Goal: Task Accomplishment & Management: Manage account settings

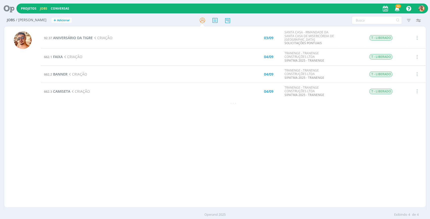
click at [91, 142] on div "92.37 ANIVERSÁRIO DA TIGRE CRIAÇÃO 03/09 SANTA CASA - IRMANDADE DA SANTA CASA D…" at bounding box center [233, 117] width 385 height 179
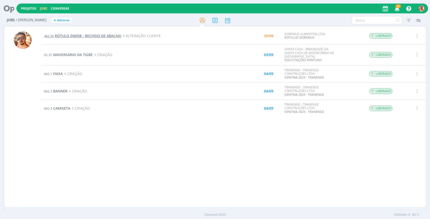
click at [105, 37] on span "RÓTULO EM058 - RECHEIO DE ABACAXI" at bounding box center [88, 35] width 66 height 5
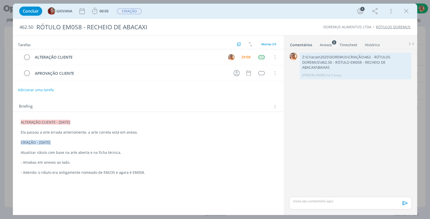
click at [333, 46] on li "Anexos 5" at bounding box center [330, 43] width 20 height 7
click at [331, 44] on div "Anexos 5" at bounding box center [326, 44] width 12 height 5
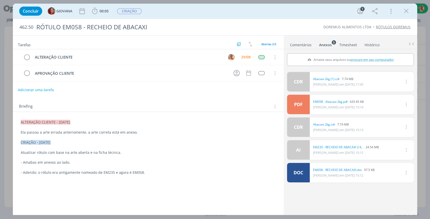
drag, startPoint x: 409, startPoint y: 9, endPoint x: 164, endPoint y: 53, distance: 249.3
click at [409, 10] on icon "dialog" at bounding box center [407, 11] width 8 height 8
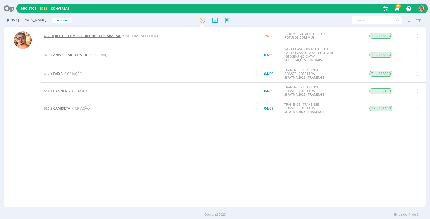
click at [76, 35] on span "RÓTULO EM058 - RECHEIO DE ABACAXI" at bounding box center [88, 35] width 66 height 5
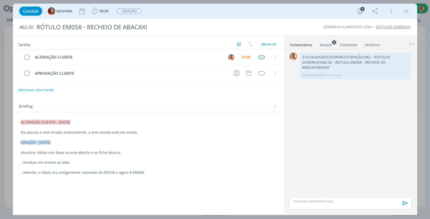
click at [330, 47] on div "Anexos 5" at bounding box center [326, 44] width 12 height 5
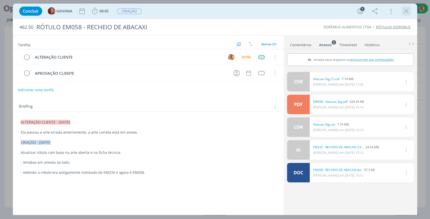
click at [409, 10] on icon "dialog" at bounding box center [407, 11] width 8 height 8
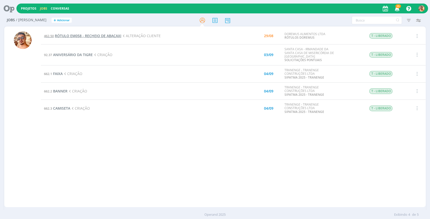
click at [88, 36] on span "RÓTULO EM058 - RECHEIO DE ABACAXI" at bounding box center [88, 35] width 66 height 5
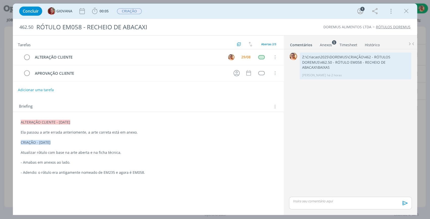
click at [327, 45] on div "Anexos 5" at bounding box center [326, 44] width 12 height 5
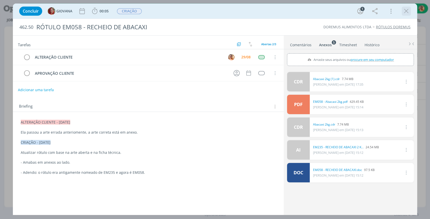
click at [407, 8] on icon "dialog" at bounding box center [407, 11] width 8 height 8
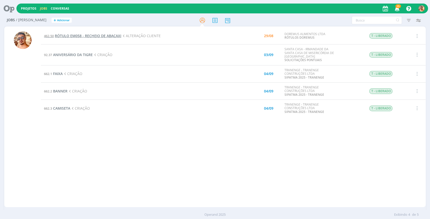
click at [76, 37] on span "RÓTULO EM058 - RECHEIO DE ABACAXI" at bounding box center [88, 35] width 66 height 5
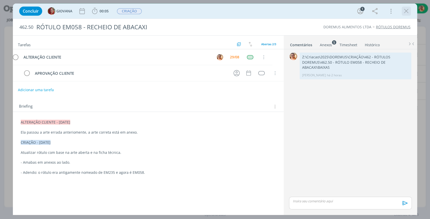
click at [407, 9] on icon "dialog" at bounding box center [407, 11] width 8 height 8
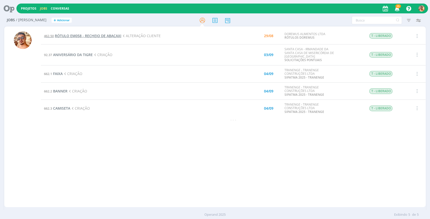
click at [94, 34] on span "RÓTULO EM058 - RECHEIO DE ABACAXI" at bounding box center [88, 35] width 66 height 5
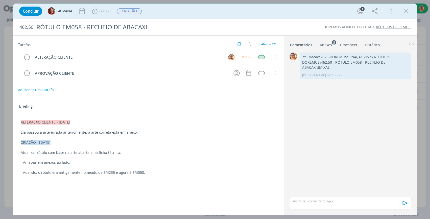
click at [327, 43] on div "Anexos 5" at bounding box center [326, 44] width 12 height 5
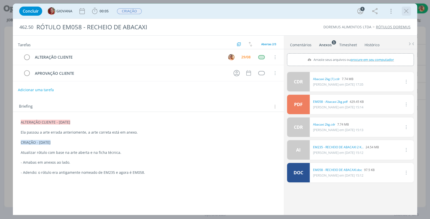
click at [404, 14] on icon "dialog" at bounding box center [407, 11] width 8 height 8
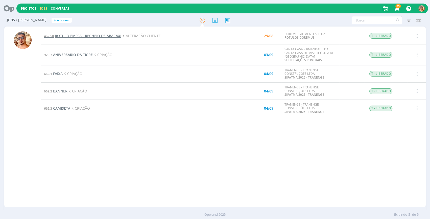
click at [107, 34] on span "RÓTULO EM058 - RECHEIO DE ABACAXI" at bounding box center [88, 35] width 66 height 5
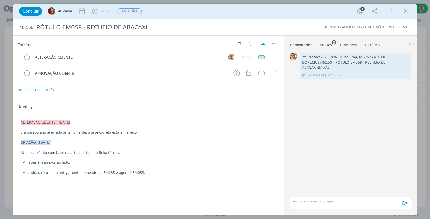
click at [330, 43] on div "Anexos 5" at bounding box center [326, 44] width 12 height 5
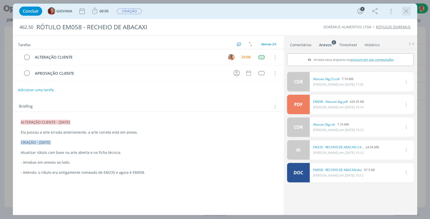
click at [407, 11] on icon "dialog" at bounding box center [407, 11] width 8 height 8
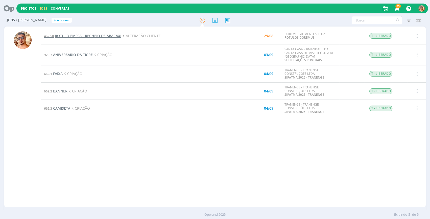
click at [91, 37] on span "RÓTULO EM058 - RECHEIO DE ABACAXI" at bounding box center [88, 35] width 66 height 5
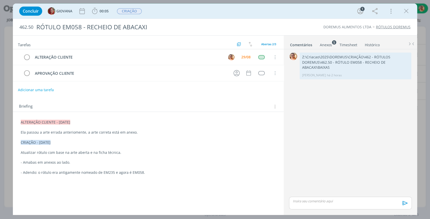
click at [327, 40] on link "Anexos 5" at bounding box center [326, 43] width 13 height 7
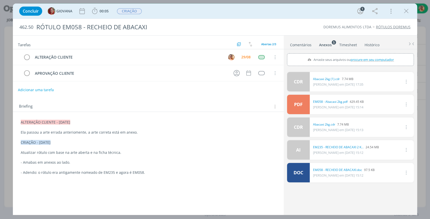
click at [306, 47] on link "Comentários" at bounding box center [301, 43] width 22 height 7
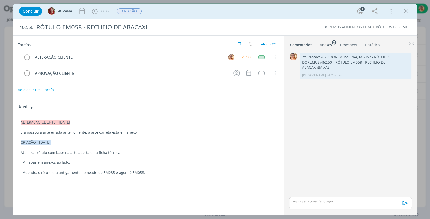
click at [325, 43] on div "Anexos 5" at bounding box center [326, 44] width 12 height 5
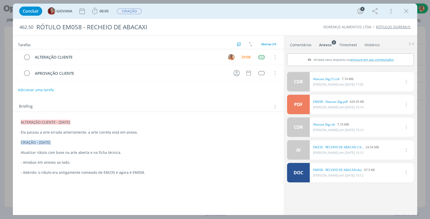
drag, startPoint x: 407, startPoint y: 12, endPoint x: 162, endPoint y: 48, distance: 248.1
click at [407, 12] on icon "dialog" at bounding box center [407, 11] width 8 height 8
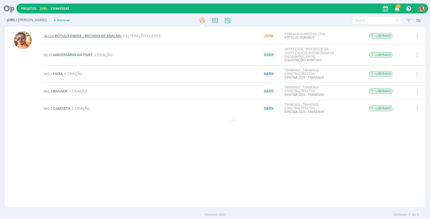
click at [98, 37] on span "RÓTULO EM058 - RECHEIO DE ABACAXI" at bounding box center [88, 35] width 66 height 5
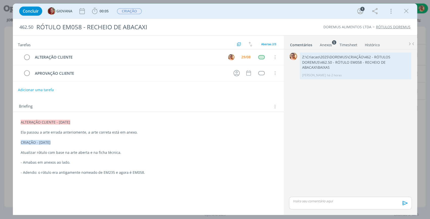
click at [324, 42] on div "Anexos 5" at bounding box center [326, 44] width 12 height 5
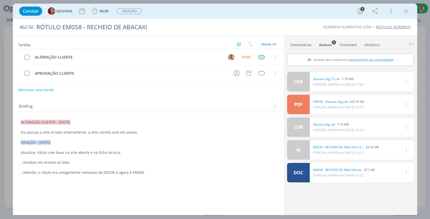
click at [297, 44] on link "Comentários" at bounding box center [301, 43] width 22 height 7
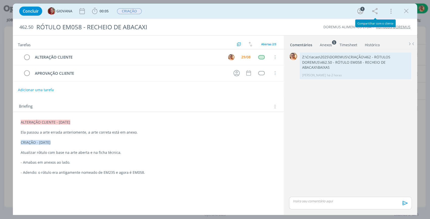
drag, startPoint x: 409, startPoint y: 8, endPoint x: 163, endPoint y: 42, distance: 248.6
click at [410, 8] on icon "dialog" at bounding box center [407, 11] width 8 height 8
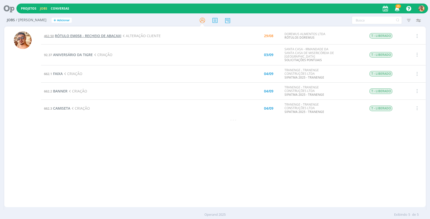
click at [81, 35] on span "RÓTULO EM058 - RECHEIO DE ABACAXI" at bounding box center [88, 35] width 66 height 5
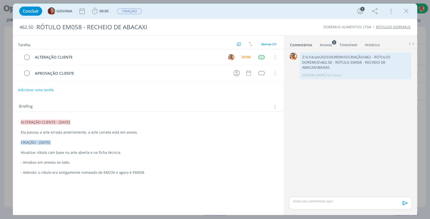
click at [322, 44] on div "Anexos 5" at bounding box center [326, 44] width 12 height 5
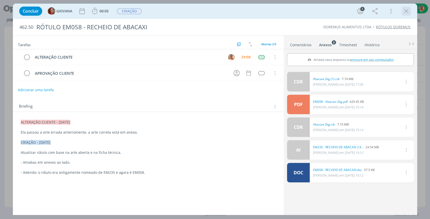
click at [409, 12] on icon "dialog" at bounding box center [407, 11] width 8 height 8
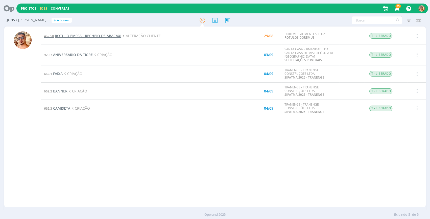
click at [99, 34] on span "RÓTULO EM058 - RECHEIO DE ABACAXI" at bounding box center [88, 35] width 66 height 5
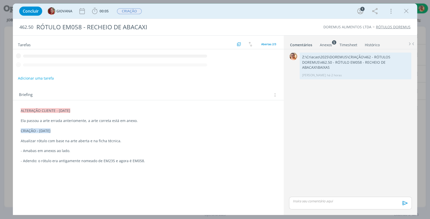
click at [329, 42] on link "Anexos 5" at bounding box center [326, 43] width 13 height 7
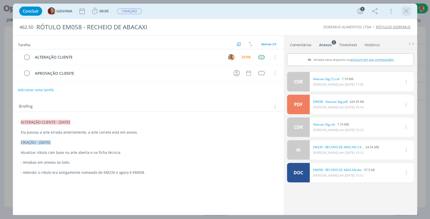
click at [410, 11] on icon "dialog" at bounding box center [407, 11] width 8 height 8
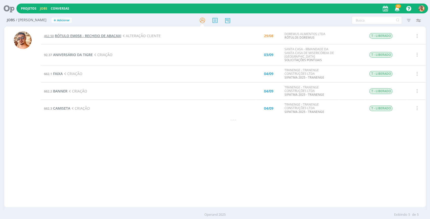
click at [74, 36] on span "RÓTULO EM058 - RECHEIO DE ABACAXI" at bounding box center [88, 35] width 66 height 5
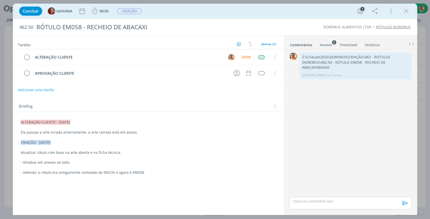
click at [325, 40] on link "Anexos 5" at bounding box center [326, 43] width 13 height 7
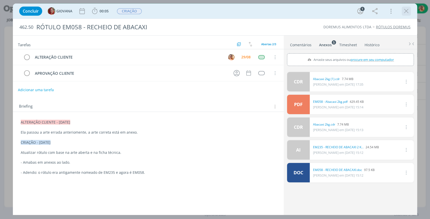
click at [405, 12] on icon "dialog" at bounding box center [407, 11] width 8 height 8
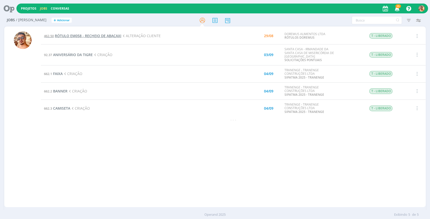
click at [100, 35] on span "RÓTULO EM058 - RECHEIO DE ABACAXI" at bounding box center [88, 35] width 66 height 5
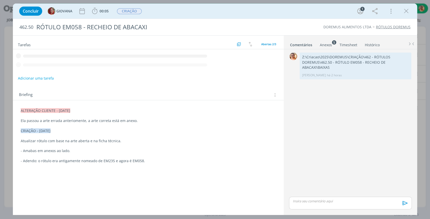
click at [326, 42] on div "Anexos 5" at bounding box center [326, 44] width 12 height 5
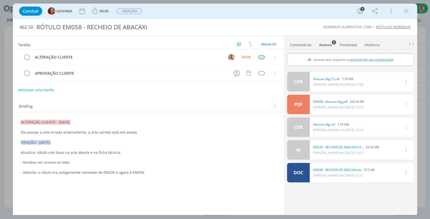
click at [406, 11] on icon "dialog" at bounding box center [407, 11] width 8 height 8
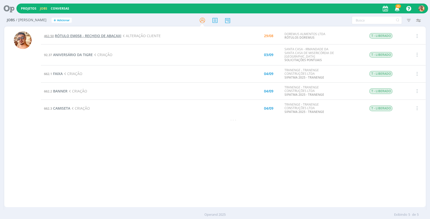
click at [74, 35] on span "RÓTULO EM058 - RECHEIO DE ABACAXI" at bounding box center [88, 35] width 66 height 5
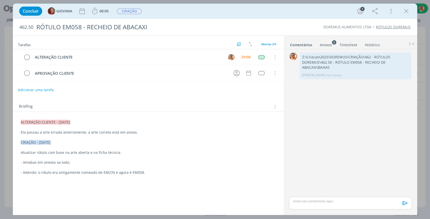
click at [325, 42] on link "Anexos 5" at bounding box center [326, 43] width 13 height 7
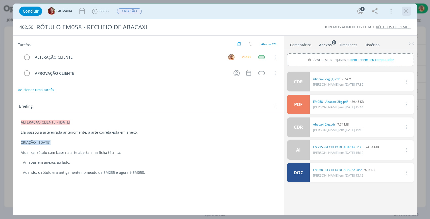
click at [407, 15] on div "dialog" at bounding box center [406, 11] width 9 height 9
click at [407, 14] on icon "dialog" at bounding box center [407, 11] width 8 height 8
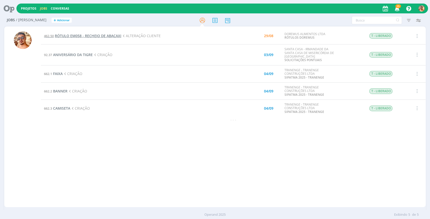
click at [95, 38] on span "RÓTULO EM058 - RECHEIO DE ABACAXI" at bounding box center [88, 35] width 66 height 5
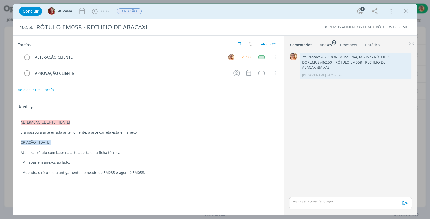
click at [327, 43] on div "Anexos 5" at bounding box center [326, 44] width 12 height 5
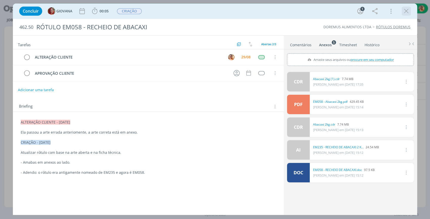
click at [406, 13] on icon "dialog" at bounding box center [407, 11] width 8 height 8
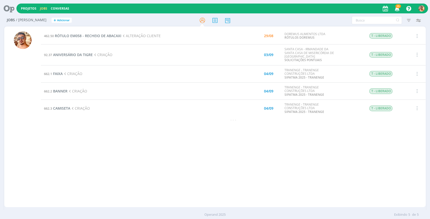
click at [264, 35] on div "29/08" at bounding box center [268, 36] width 9 height 4
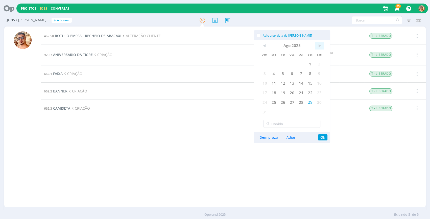
click at [320, 48] on span ">" at bounding box center [319, 46] width 9 height 8
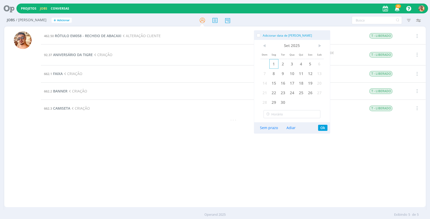
click at [274, 65] on span "1" at bounding box center [273, 64] width 9 height 10
click at [329, 128] on div "Sem prazo Adiar Ok" at bounding box center [292, 127] width 76 height 11
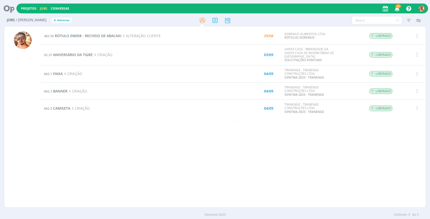
drag, startPoint x: 326, startPoint y: 127, endPoint x: 322, endPoint y: 129, distance: 3.9
click at [324, 128] on div "462.50 RÓTULO EM058 - RECHEIO DE ABACAXI ALTERAÇÃO CLIENTE 29/08 DOREMUS ALIMEN…" at bounding box center [233, 117] width 385 height 179
click at [272, 36] on div "29/08" at bounding box center [268, 36] width 9 height 4
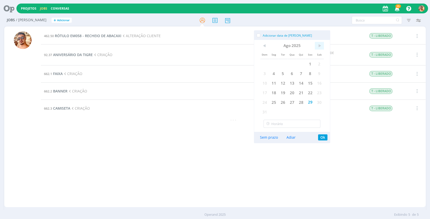
click at [321, 45] on span ">" at bounding box center [319, 46] width 9 height 8
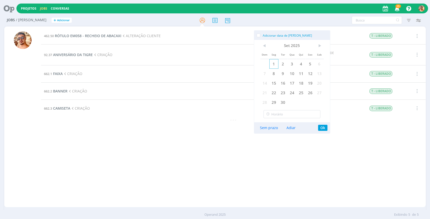
click at [272, 65] on span "1" at bounding box center [273, 64] width 9 height 10
click at [323, 128] on button "Ok" at bounding box center [322, 128] width 9 height 6
